Goal: Transaction & Acquisition: Purchase product/service

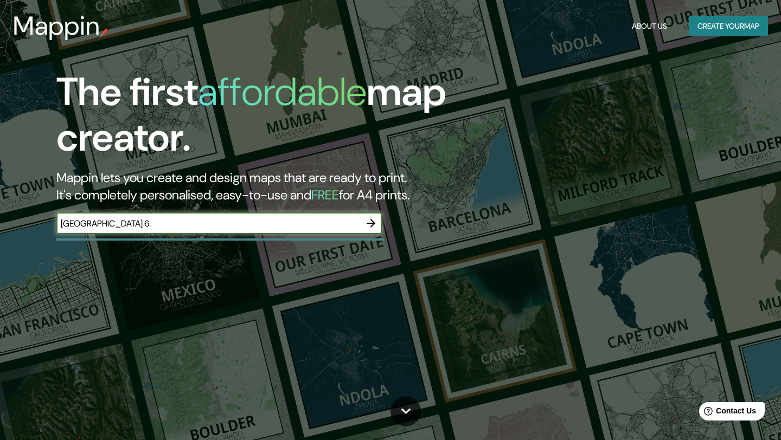
type input "[GEOGRAPHIC_DATA] 61"
click at [366, 229] on icon "button" at bounding box center [370, 223] width 13 height 13
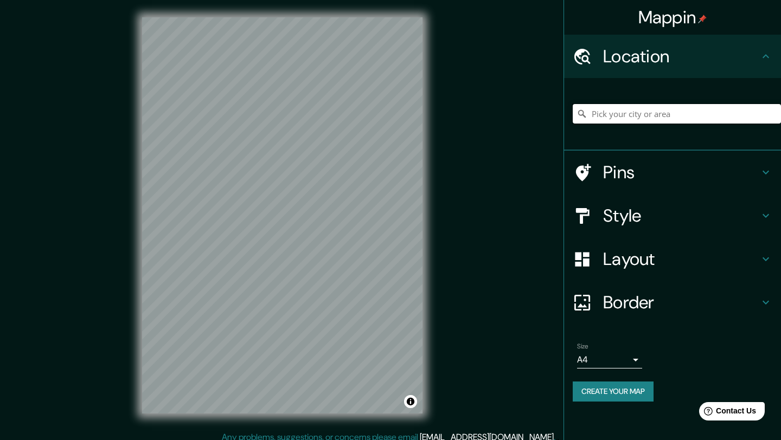
click at [673, 112] on input "Pick your city or area" at bounding box center [676, 114] width 208 height 20
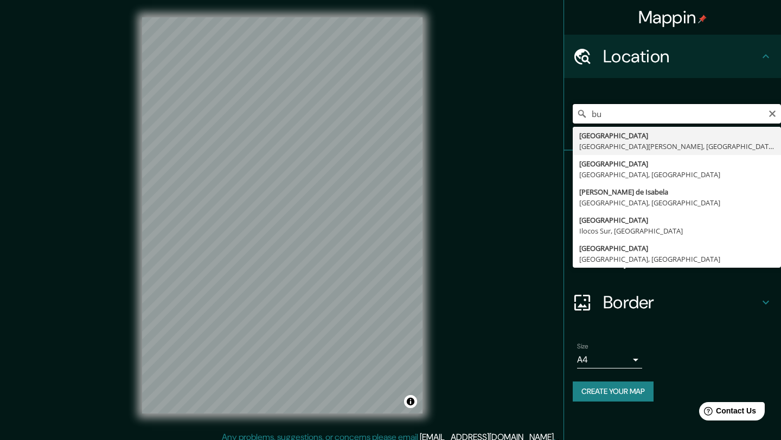
type input "b"
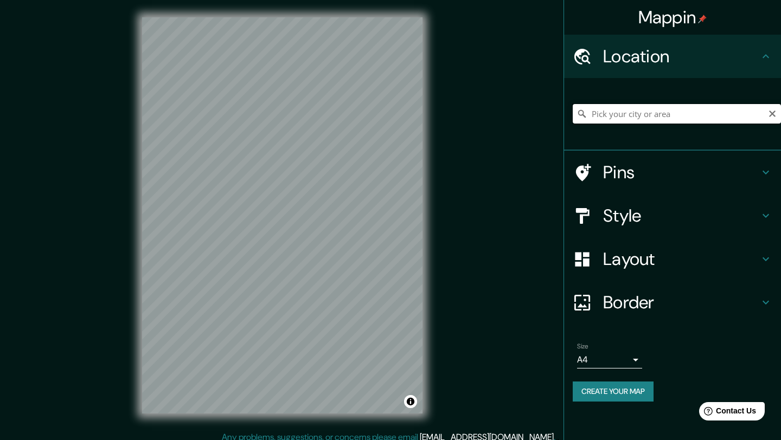
type input "v"
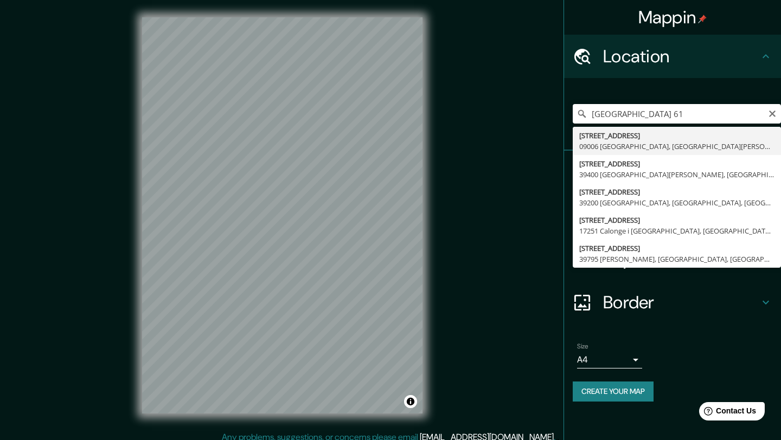
type input "Avenida Cantabria 61, 09006 Burgos, provincia de Burgos, España"
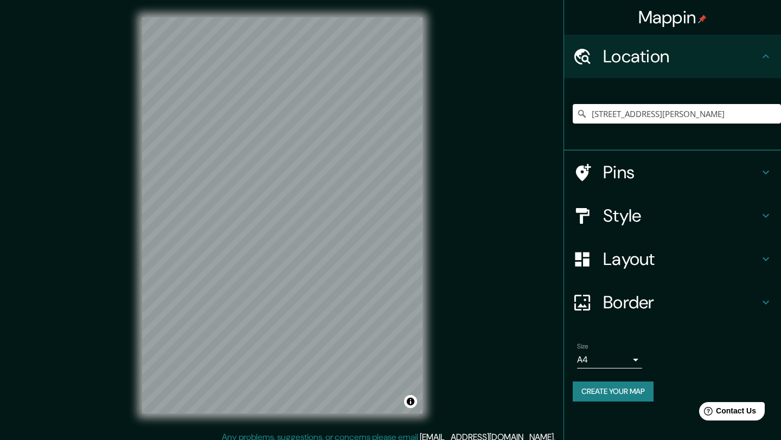
click at [603, 359] on body "Mappin Location Avenida Cantabria 61, 09006 Burgos, provincia de Burgos, España…" at bounding box center [390, 220] width 781 height 440
click at [604, 416] on li "A1 ($2.50)" at bounding box center [609, 418] width 65 height 20
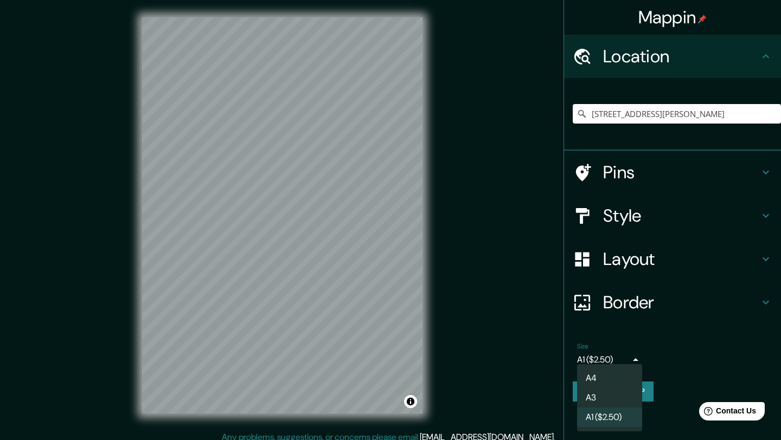
click at [634, 360] on body "Mappin Location Avenida Cantabria 61, 09006 Burgos, provincia de Burgos, España…" at bounding box center [390, 220] width 781 height 440
click at [604, 395] on li "A3" at bounding box center [609, 398] width 65 height 20
click at [602, 366] on body "Mappin Location Avenida Cantabria 61, 09006 Burgos, provincia de Burgos, España…" at bounding box center [390, 220] width 781 height 440
click at [607, 376] on li "A4" at bounding box center [609, 379] width 65 height 20
type input "single"
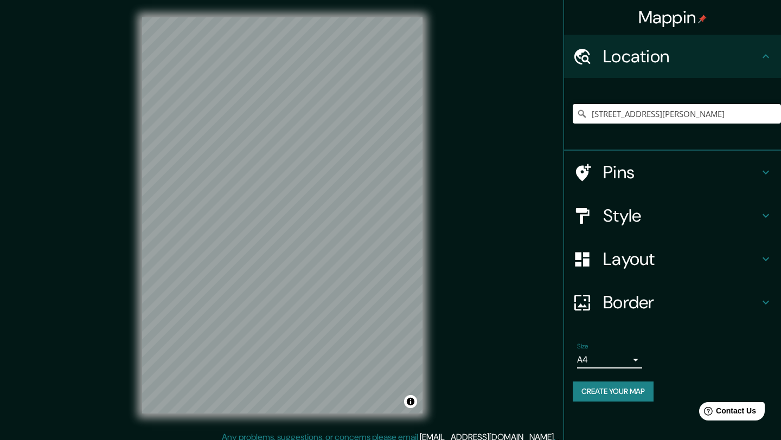
click at [623, 388] on button "Create your map" at bounding box center [612, 392] width 81 height 20
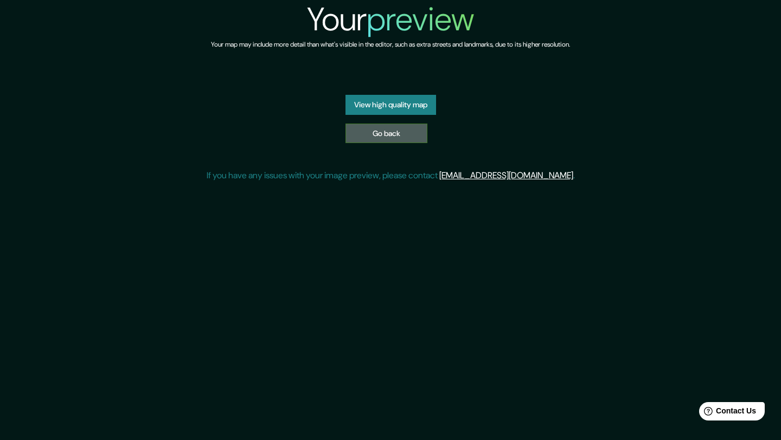
click at [416, 144] on link "Go back" at bounding box center [386, 134] width 82 height 20
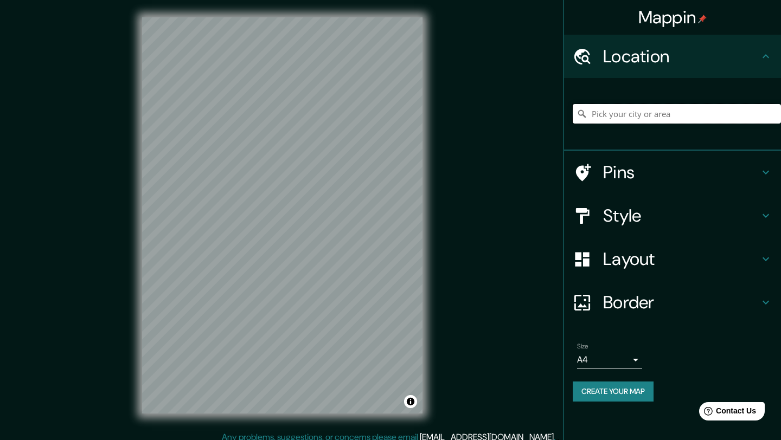
click at [650, 109] on input "Pick your city or area" at bounding box center [676, 114] width 208 height 20
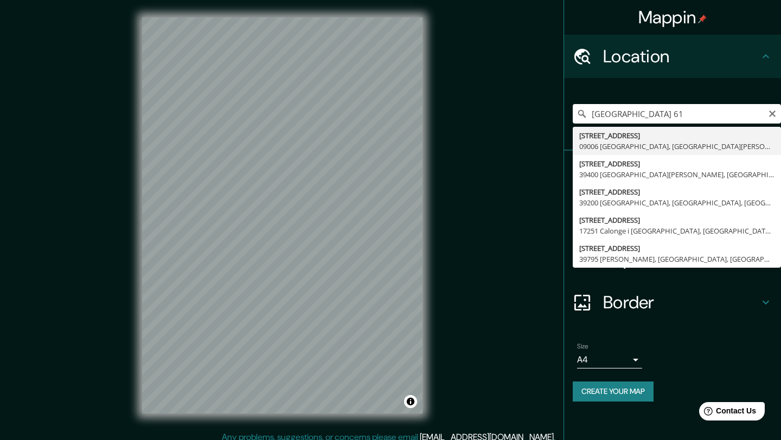
type input "[STREET_ADDRESS][PERSON_NAME]"
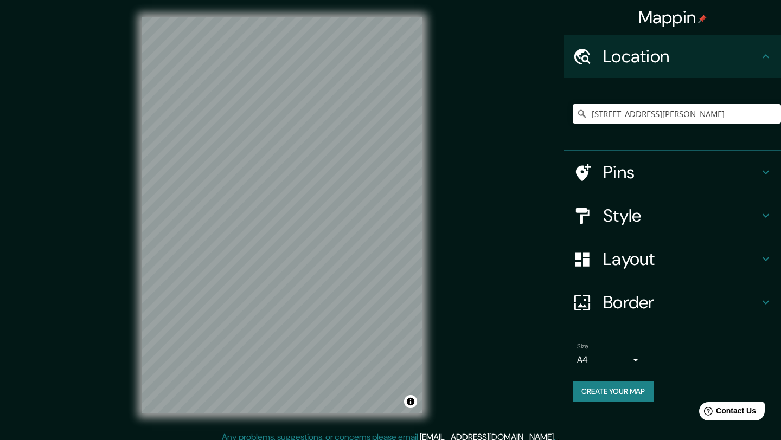
click at [627, 388] on button "Create your map" at bounding box center [612, 392] width 81 height 20
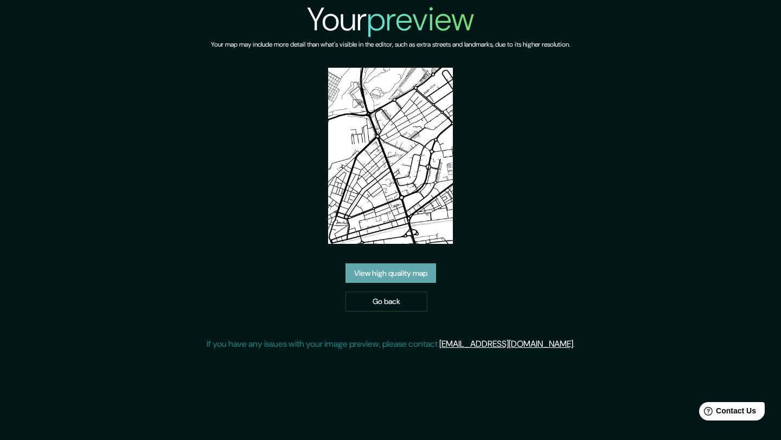
click at [405, 271] on link "View high quality map" at bounding box center [390, 273] width 91 height 20
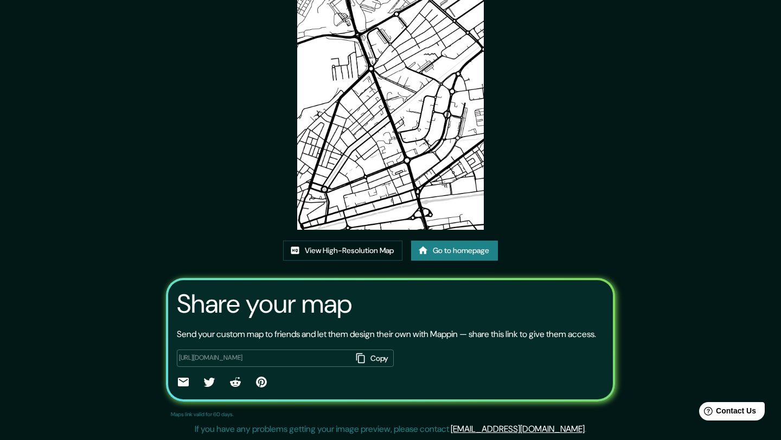
scroll to position [95, 0]
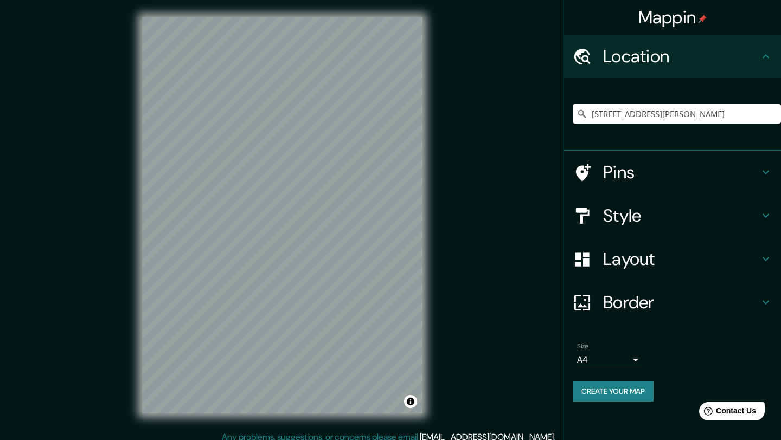
click at [671, 96] on div "[STREET_ADDRESS][PERSON_NAME]" at bounding box center [676, 114] width 208 height 54
click at [701, 111] on input "[STREET_ADDRESS][PERSON_NAME]" at bounding box center [676, 114] width 208 height 20
click at [773, 114] on input "[STREET_ADDRESS][PERSON_NAME]" at bounding box center [676, 114] width 208 height 20
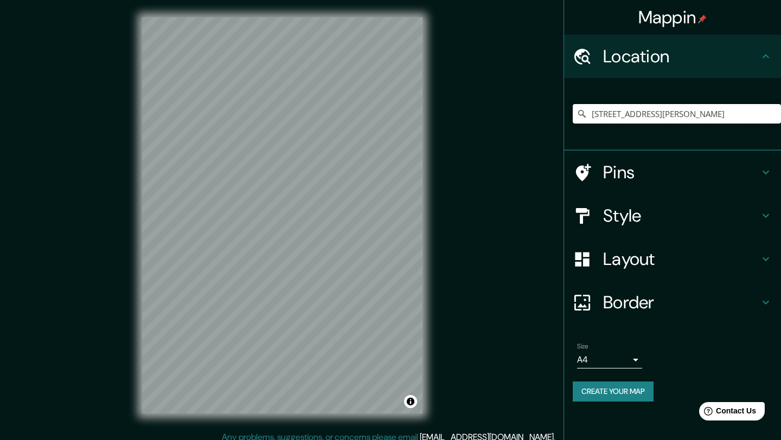
click at [773, 114] on input "[STREET_ADDRESS][PERSON_NAME]" at bounding box center [676, 114] width 208 height 20
click at [694, 120] on input "[STREET_ADDRESS][PERSON_NAME]" at bounding box center [676, 114] width 208 height 20
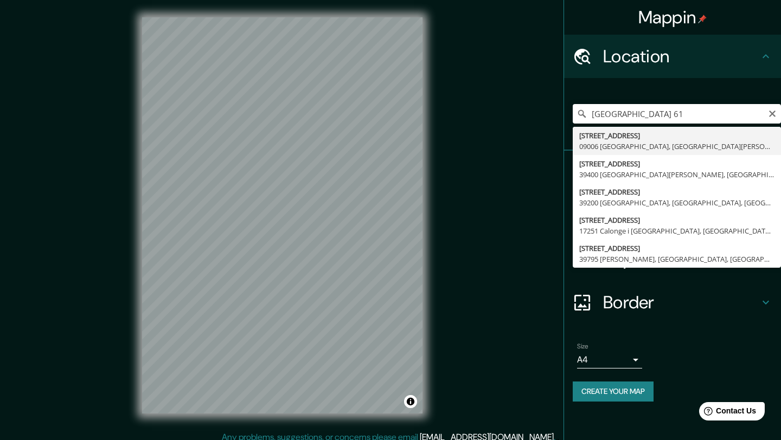
type input "[STREET_ADDRESS][PERSON_NAME]"
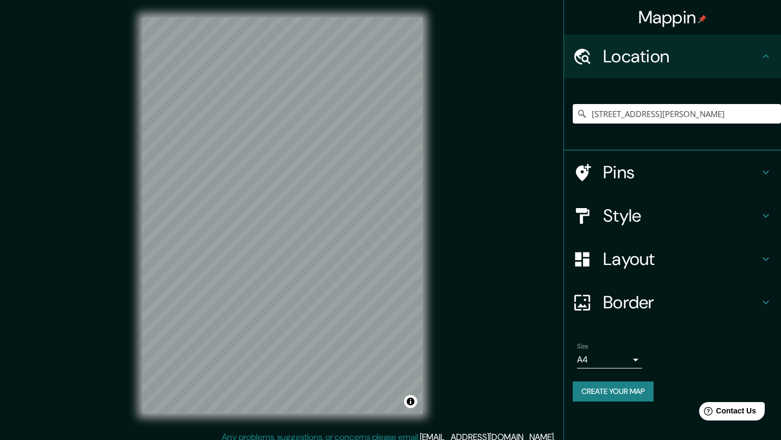
click at [635, 171] on h4 "Pins" at bounding box center [681, 173] width 156 height 22
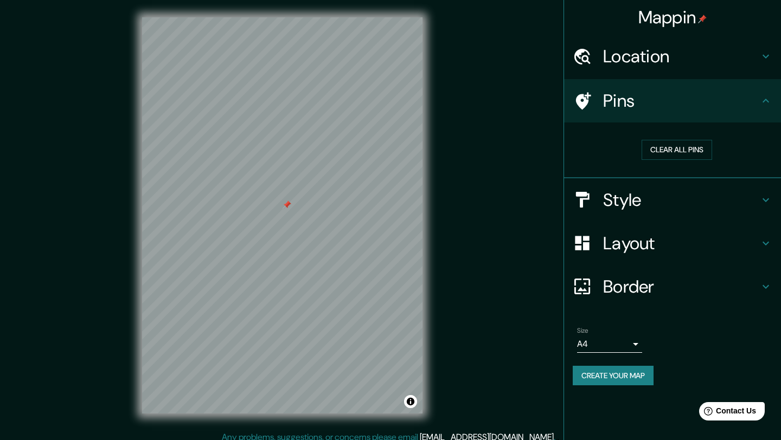
click at [286, 203] on div at bounding box center [286, 205] width 9 height 9
click at [648, 155] on button "Clear all pins" at bounding box center [676, 150] width 70 height 20
click at [625, 191] on h4 "Style" at bounding box center [681, 200] width 156 height 22
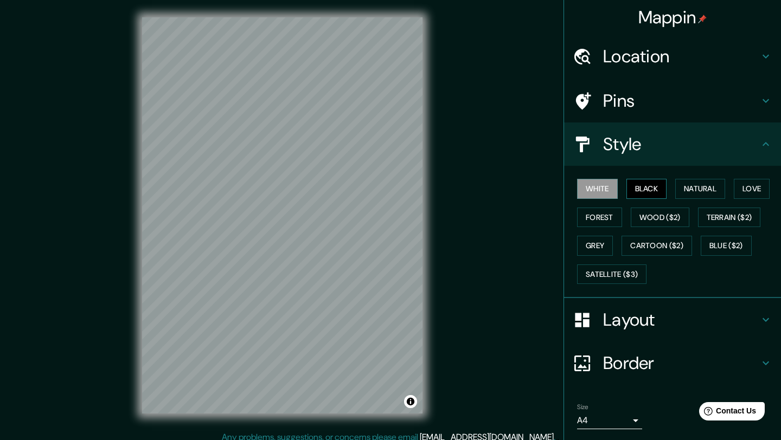
click at [659, 192] on button "Black" at bounding box center [646, 189] width 41 height 20
click at [694, 190] on button "Natural" at bounding box center [700, 189] width 50 height 20
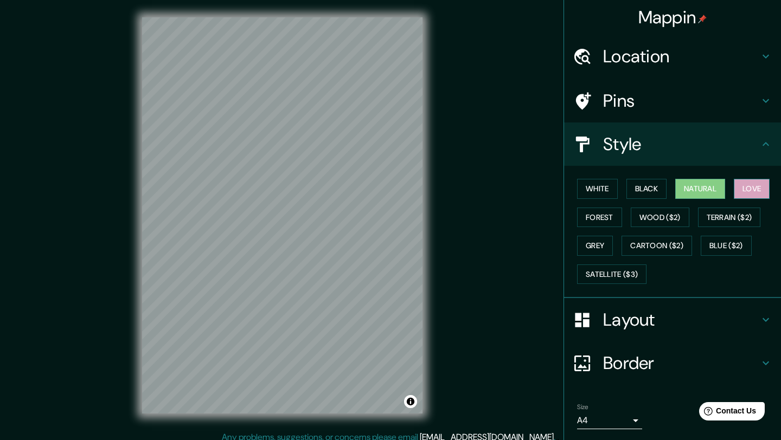
click at [767, 189] on button "Love" at bounding box center [751, 189] width 36 height 20
click at [604, 221] on button "Forest" at bounding box center [599, 218] width 45 height 20
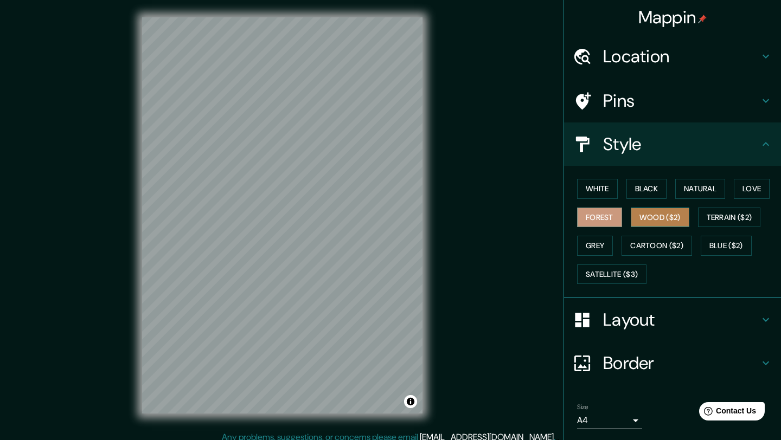
click at [645, 222] on button "Wood ($2)" at bounding box center [659, 218] width 59 height 20
click at [730, 217] on button "Terrain ($2)" at bounding box center [729, 218] width 63 height 20
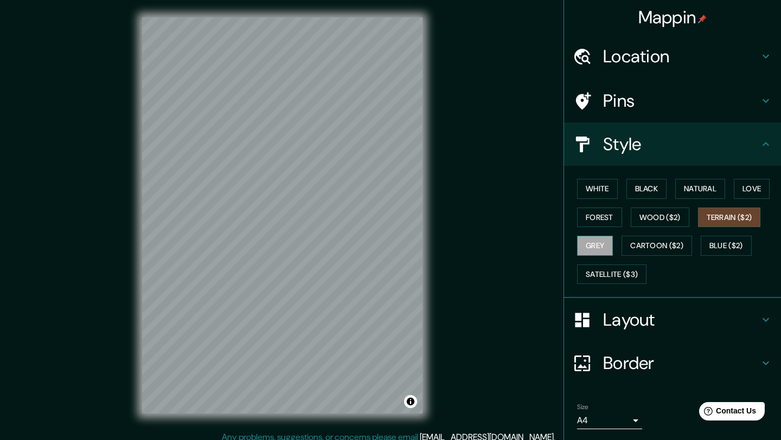
click at [588, 245] on button "Grey" at bounding box center [595, 246] width 36 height 20
click at [641, 250] on button "Cartoon ($2)" at bounding box center [656, 246] width 70 height 20
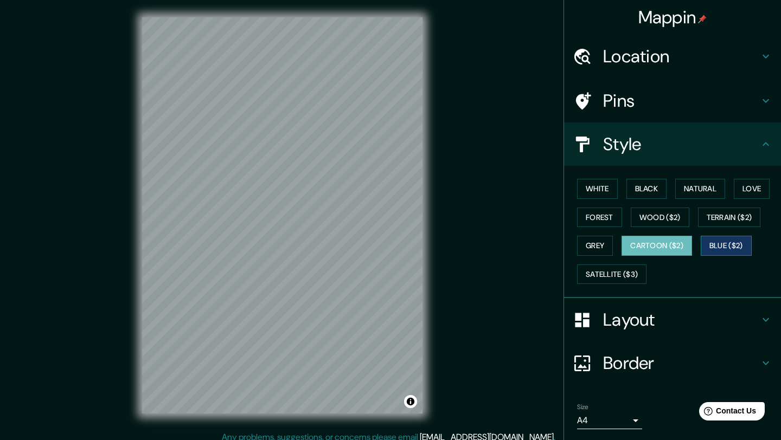
click at [732, 246] on button "Blue ($2)" at bounding box center [725, 246] width 51 height 20
click at [597, 275] on button "Satellite ($3)" at bounding box center [611, 275] width 69 height 20
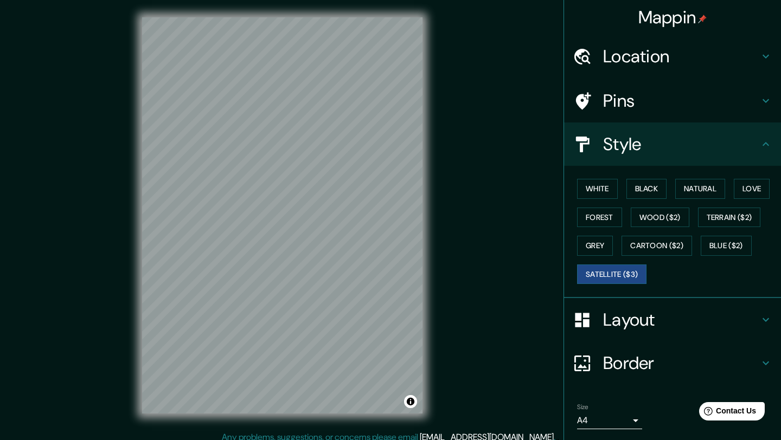
click at [663, 319] on h4 "Layout" at bounding box center [681, 320] width 156 height 22
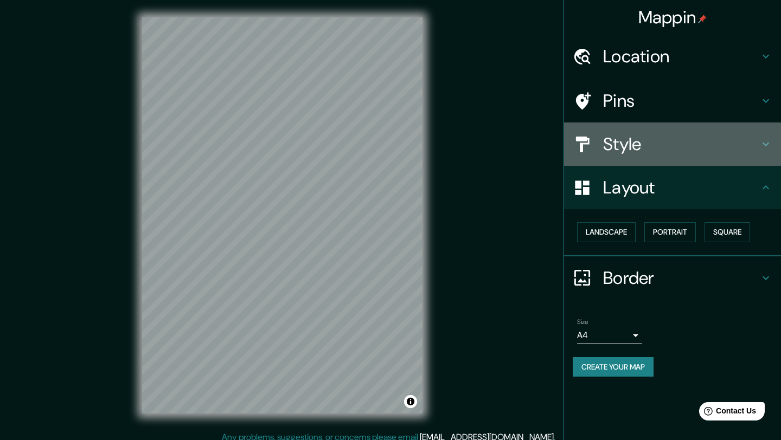
click at [634, 153] on h4 "Style" at bounding box center [681, 144] width 156 height 22
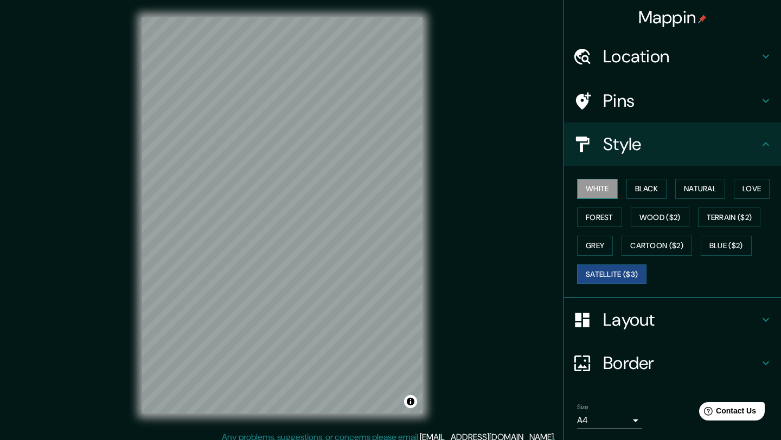
click at [604, 184] on button "White" at bounding box center [597, 189] width 41 height 20
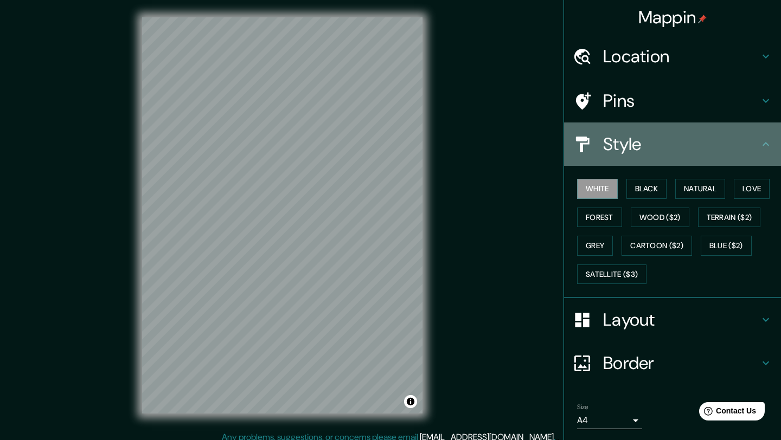
click at [637, 152] on h4 "Style" at bounding box center [681, 144] width 156 height 22
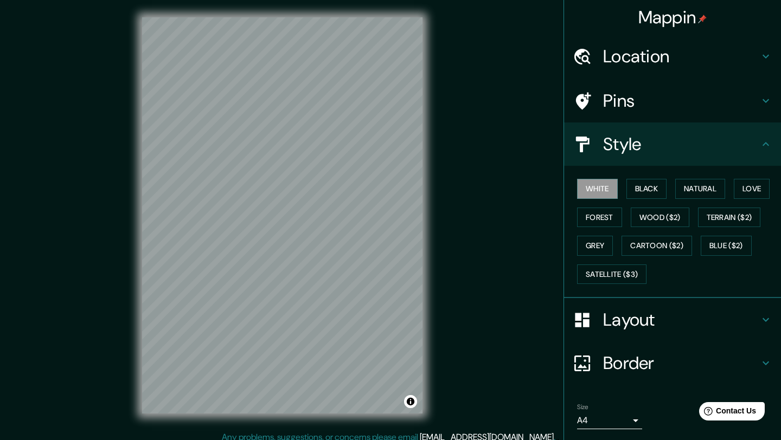
click at [636, 314] on h4 "Layout" at bounding box center [681, 320] width 156 height 22
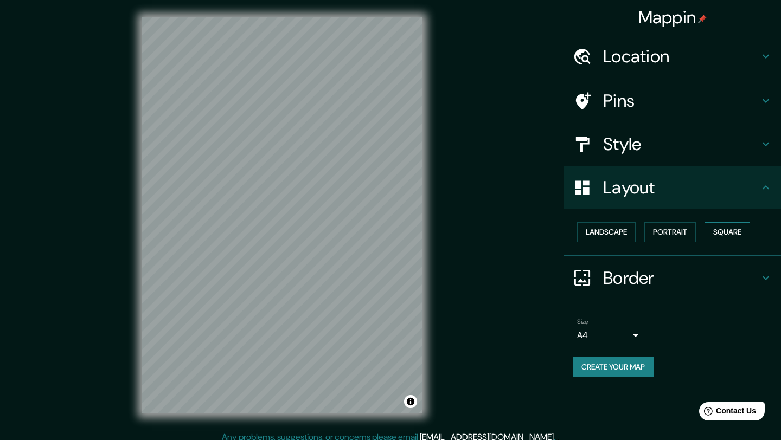
click at [732, 234] on button "Square" at bounding box center [727, 232] width 46 height 20
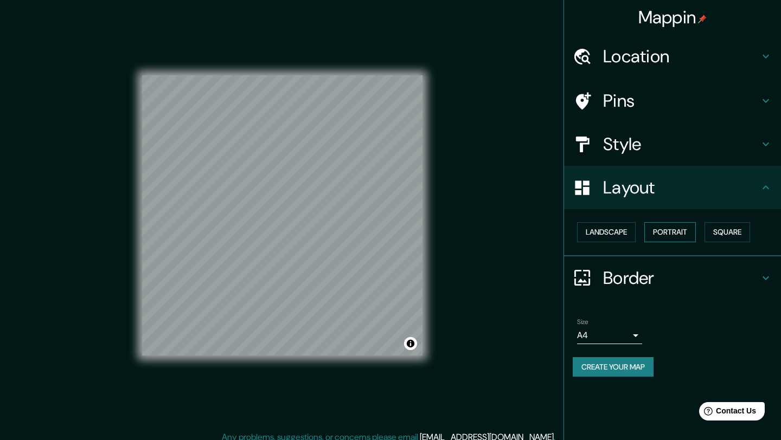
click at [673, 234] on button "Portrait" at bounding box center [669, 232] width 51 height 20
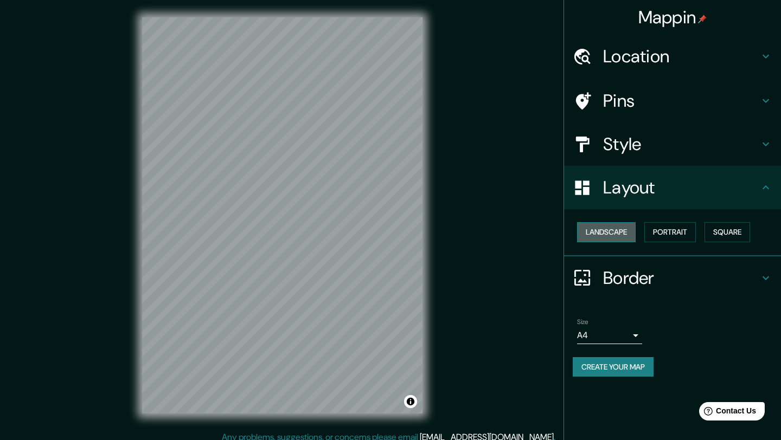
click at [622, 234] on button "Landscape" at bounding box center [606, 232] width 59 height 20
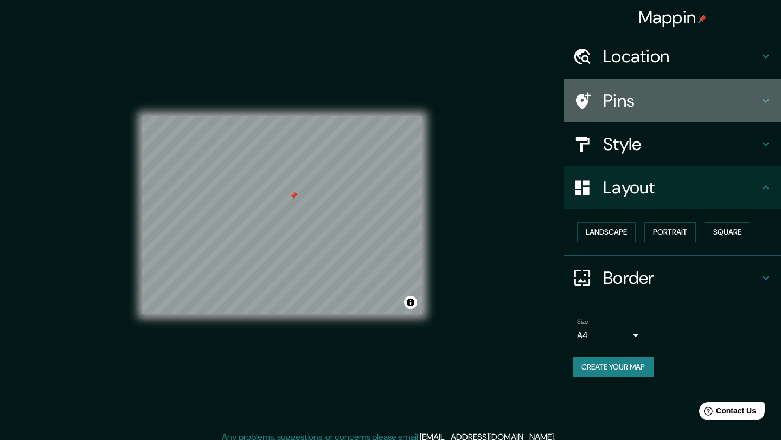
click at [624, 93] on h4 "Pins" at bounding box center [681, 101] width 156 height 22
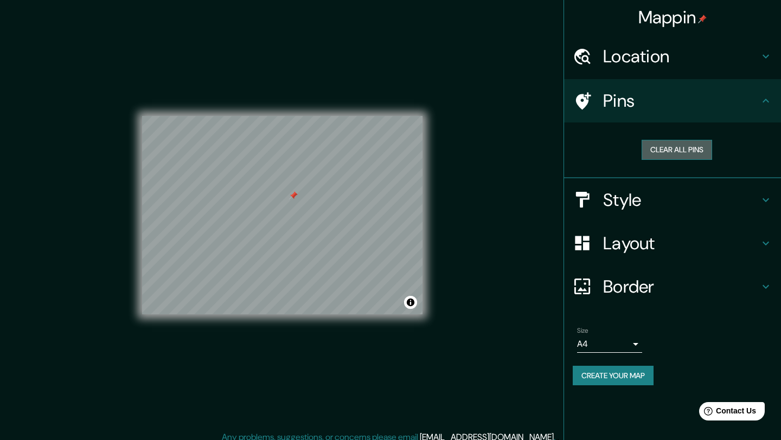
click at [674, 146] on button "Clear all pins" at bounding box center [676, 150] width 70 height 20
click at [673, 150] on button "Clear all pins" at bounding box center [676, 150] width 70 height 20
click at [629, 295] on h4 "Border" at bounding box center [681, 287] width 156 height 22
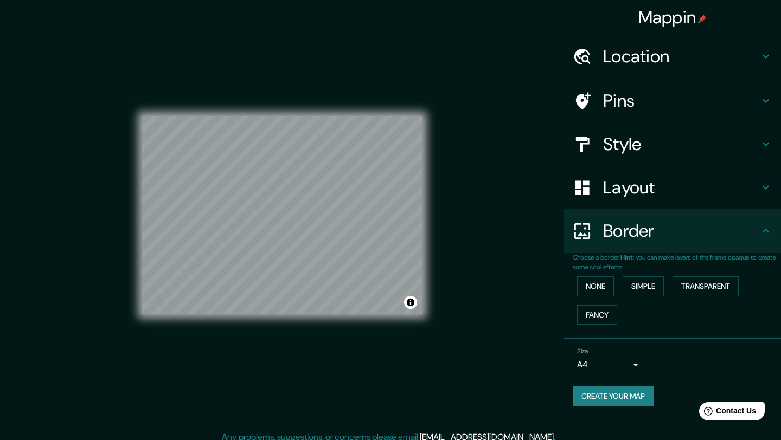
click at [647, 194] on h4 "Layout" at bounding box center [681, 188] width 156 height 22
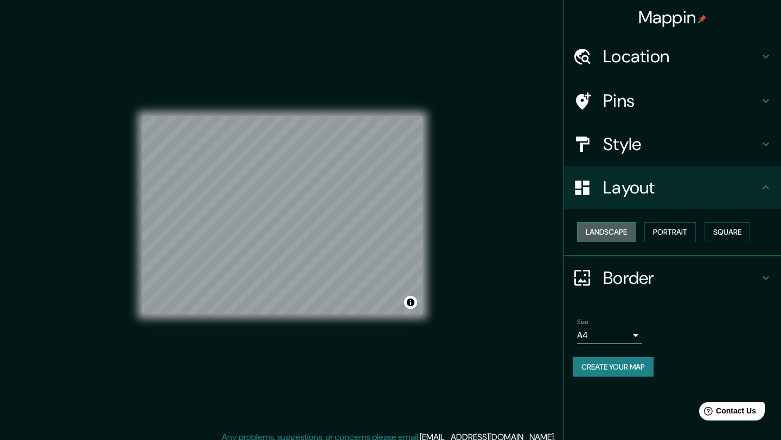
click at [627, 231] on button "Landscape" at bounding box center [606, 232] width 59 height 20
click at [681, 236] on button "Portrait" at bounding box center [669, 232] width 51 height 20
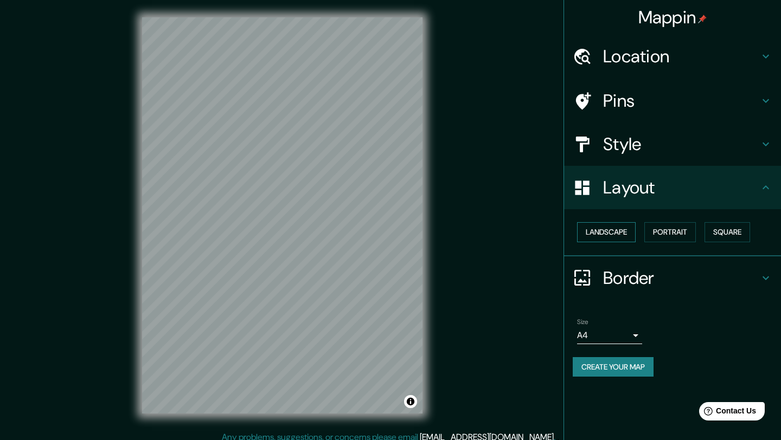
click at [617, 231] on button "Landscape" at bounding box center [606, 232] width 59 height 20
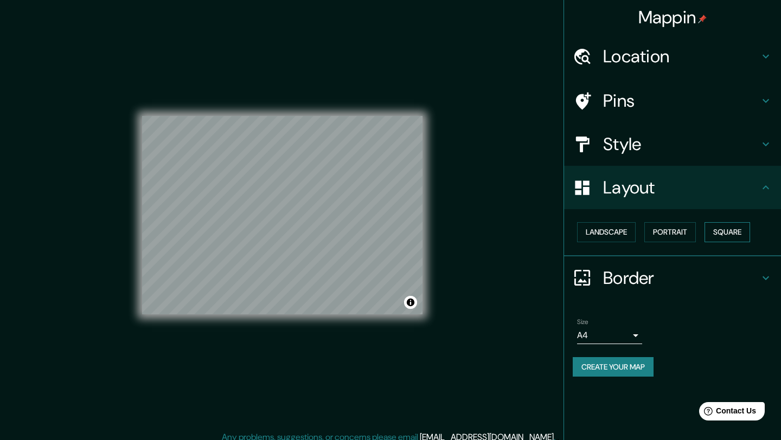
click at [744, 234] on button "Square" at bounding box center [727, 232] width 46 height 20
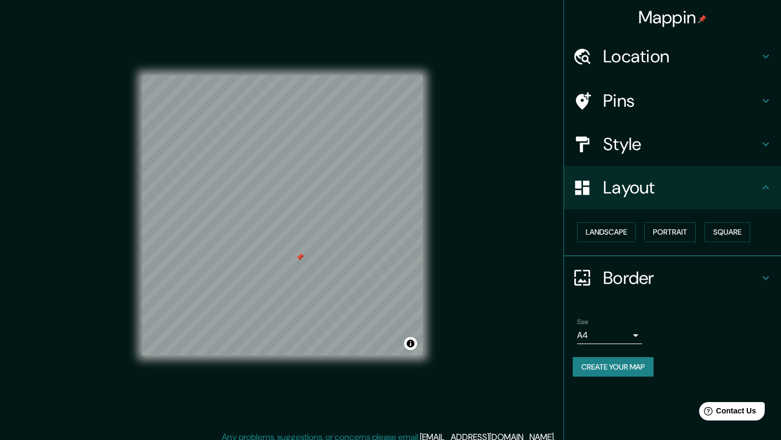
click at [630, 93] on h4 "Pins" at bounding box center [681, 101] width 156 height 22
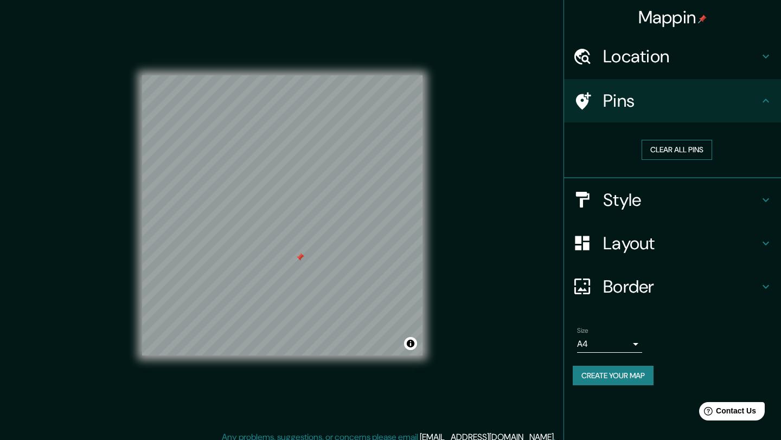
click at [659, 144] on button "Clear all pins" at bounding box center [676, 150] width 70 height 20
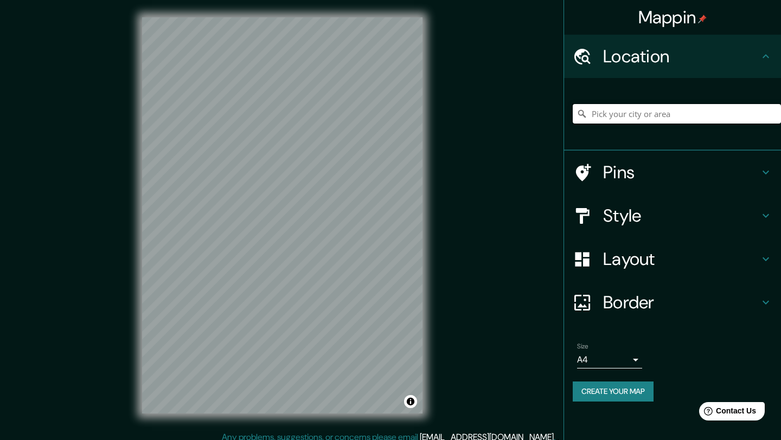
click at [660, 109] on input "Pick your city or area" at bounding box center [676, 114] width 208 height 20
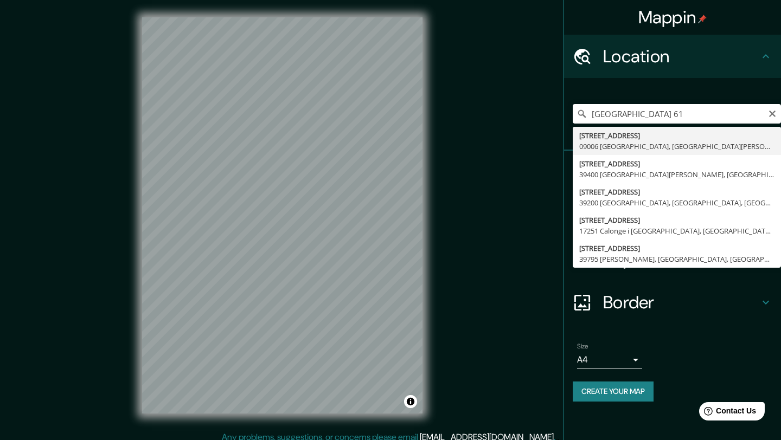
type input "[STREET_ADDRESS][PERSON_NAME]"
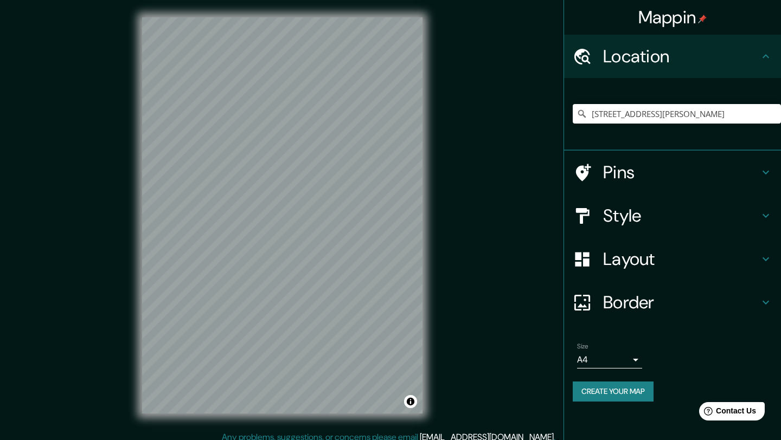
click at [605, 263] on h4 "Layout" at bounding box center [681, 259] width 156 height 22
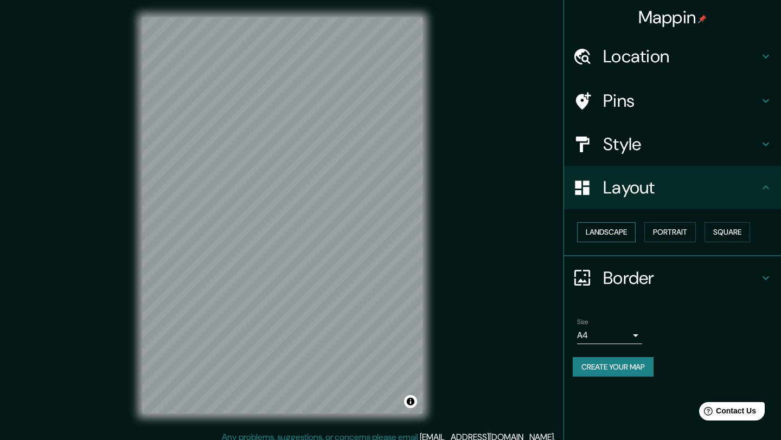
click at [626, 236] on button "Landscape" at bounding box center [606, 232] width 59 height 20
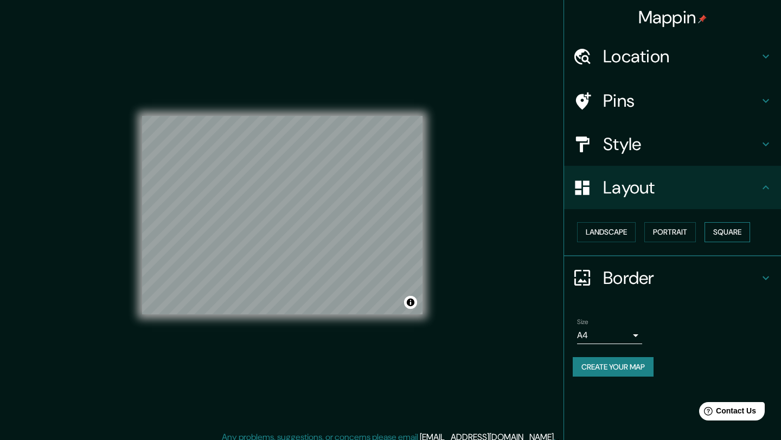
click at [739, 234] on button "Square" at bounding box center [727, 232] width 46 height 20
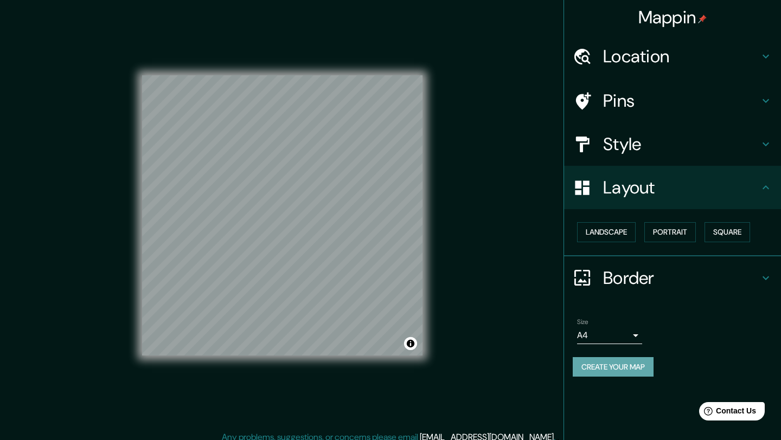
click at [618, 371] on button "Create your map" at bounding box center [612, 367] width 81 height 20
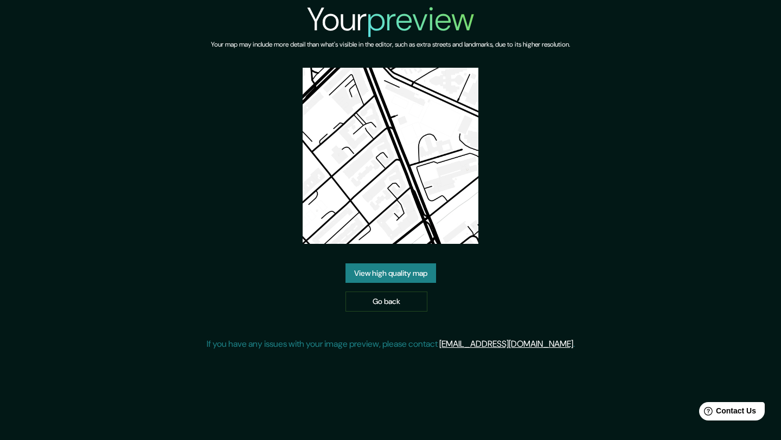
click at [398, 263] on link "View high quality map" at bounding box center [390, 273] width 91 height 20
